Goal: Information Seeking & Learning: Learn about a topic

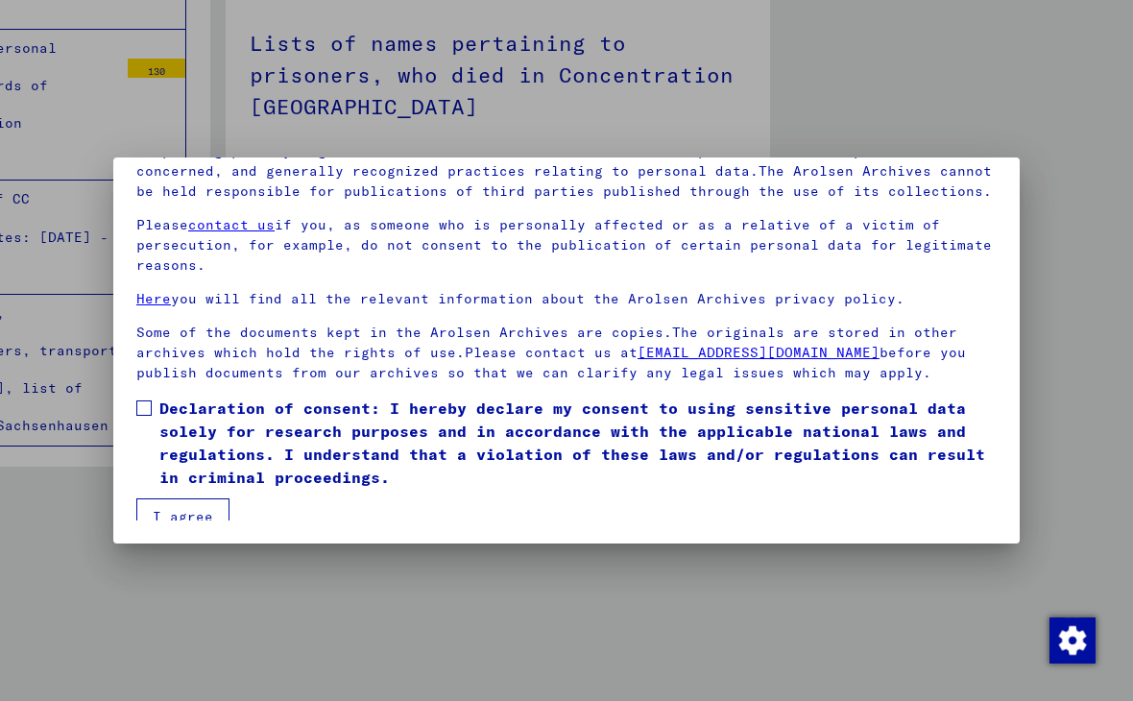
scroll to position [180, 0]
click at [182, 516] on button "I agree" at bounding box center [182, 516] width 93 height 36
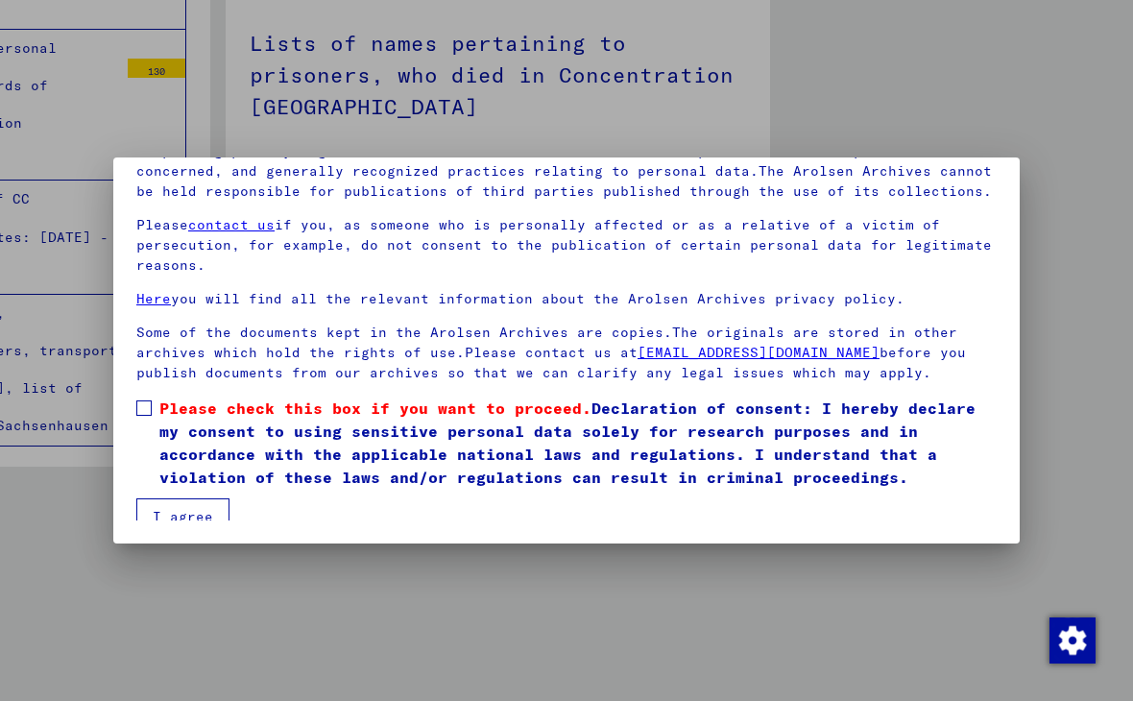
click at [142, 411] on label "Please check this box if you want to proceed. Declaration of consent: I hereby …" at bounding box center [566, 442] width 860 height 92
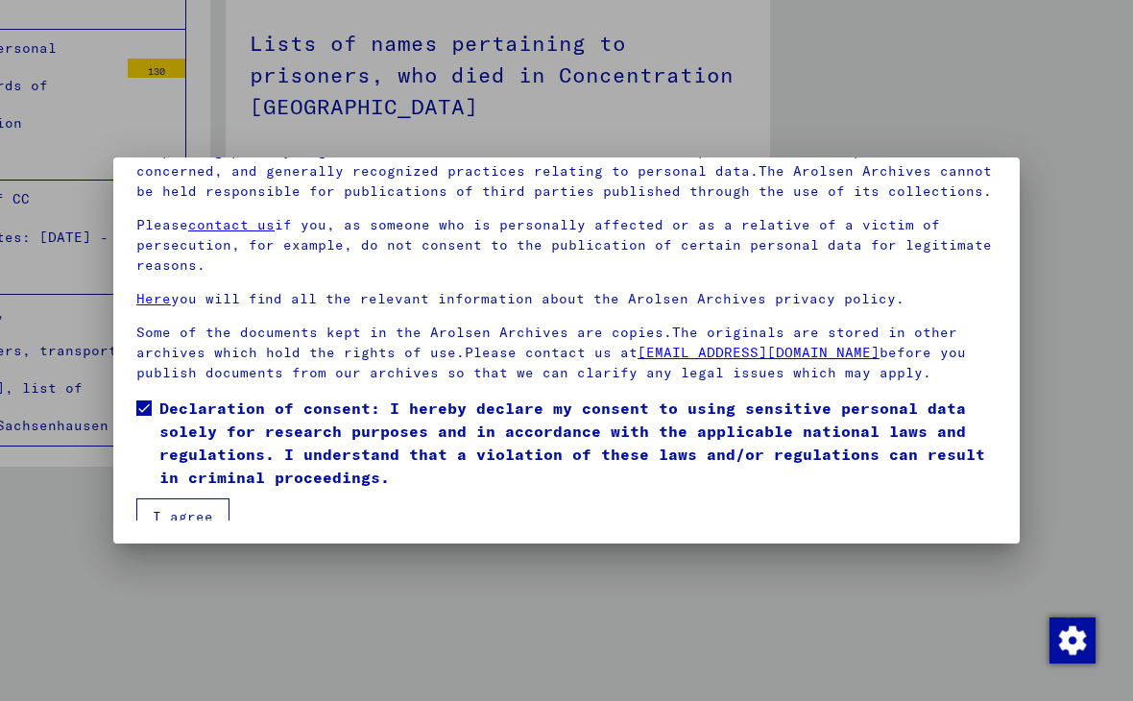
click at [155, 513] on button "I agree" at bounding box center [182, 516] width 93 height 36
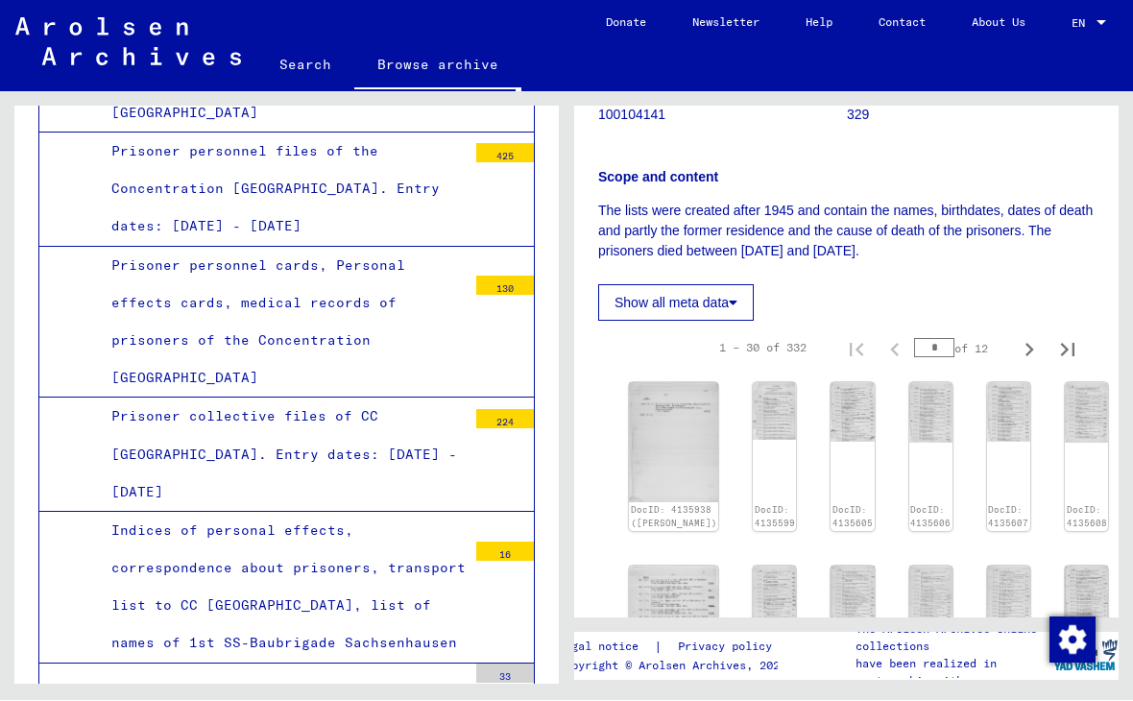
scroll to position [350, 0]
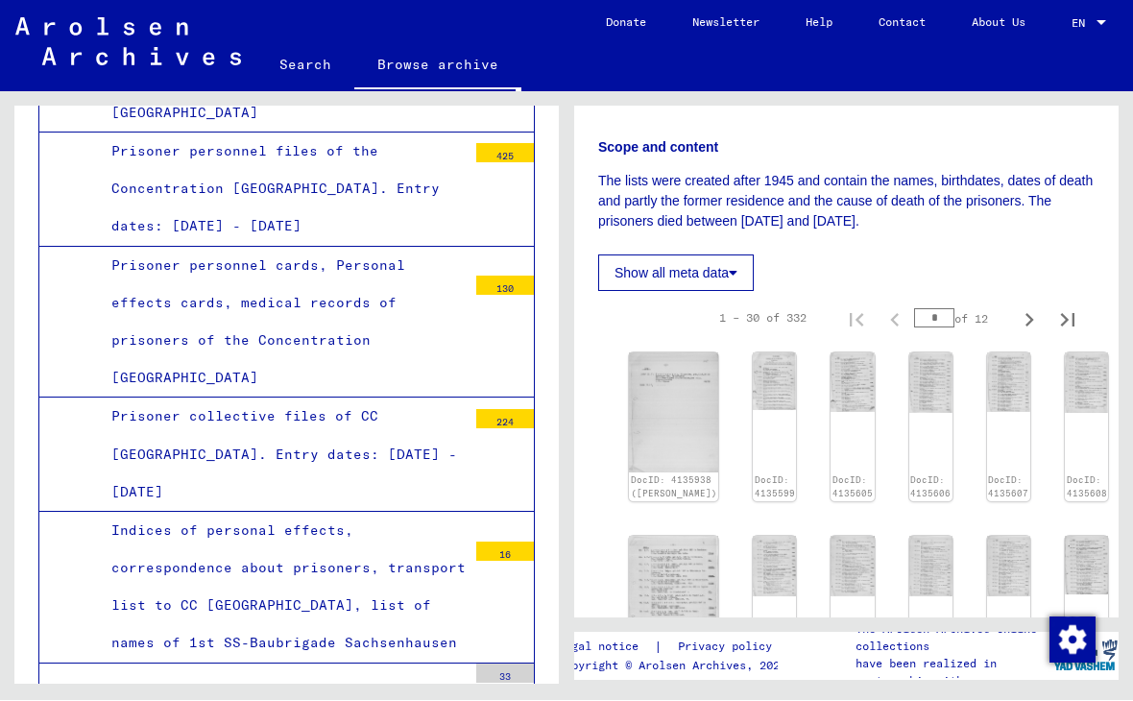
click at [664, 433] on img at bounding box center [673, 412] width 89 height 119
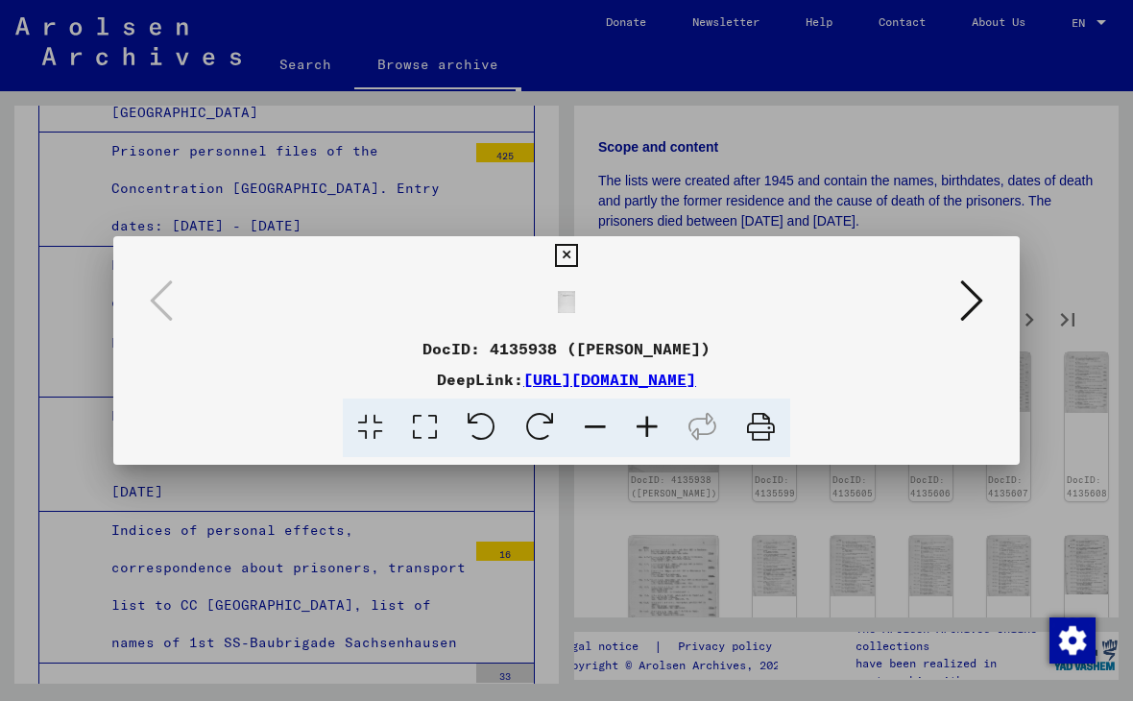
click at [568, 301] on img at bounding box center [567, 302] width 776 height 22
click at [523, 382] on link "[URL][DOMAIN_NAME]" at bounding box center [609, 379] width 173 height 19
click at [523, 384] on link "[URL][DOMAIN_NAME]" at bounding box center [609, 379] width 173 height 19
click at [523, 386] on link "[URL][DOMAIN_NAME]" at bounding box center [609, 379] width 173 height 19
click at [523, 387] on link "[URL][DOMAIN_NAME]" at bounding box center [609, 379] width 173 height 19
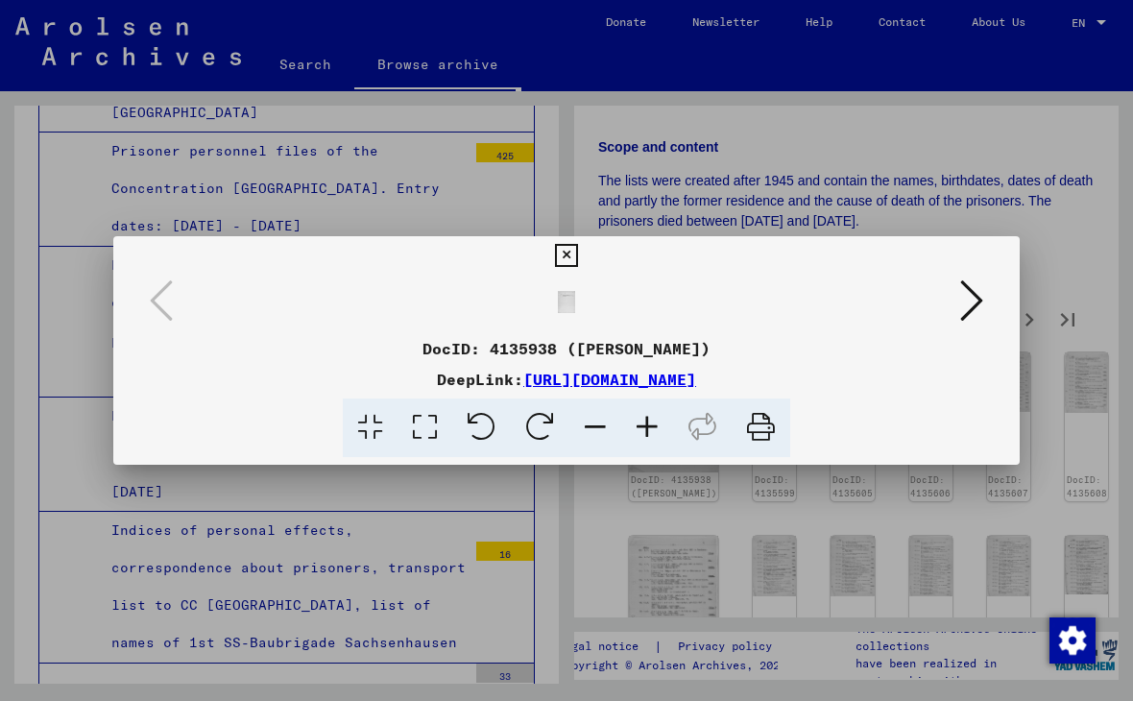
click at [523, 386] on link "[URL][DOMAIN_NAME]" at bounding box center [609, 379] width 173 height 19
click at [583, 244] on button at bounding box center [566, 255] width 34 height 38
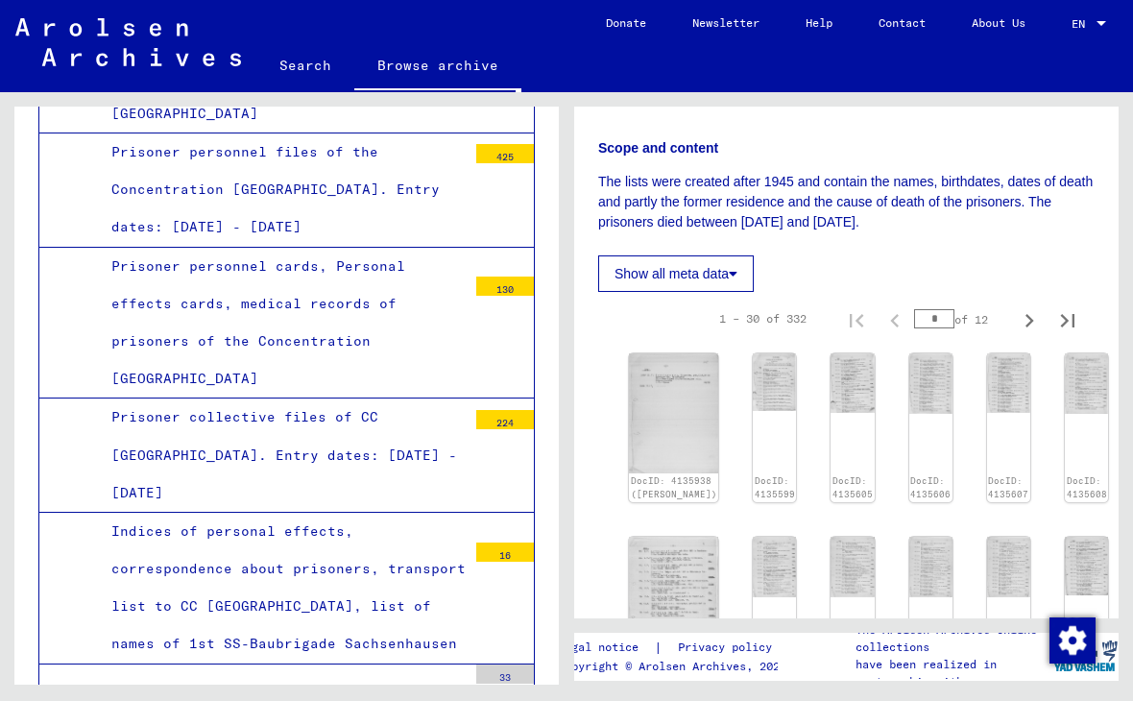
click at [1001, 253] on div "Show all meta data" at bounding box center [846, 269] width 496 height 46
